Goal: Transaction & Acquisition: Purchase product/service

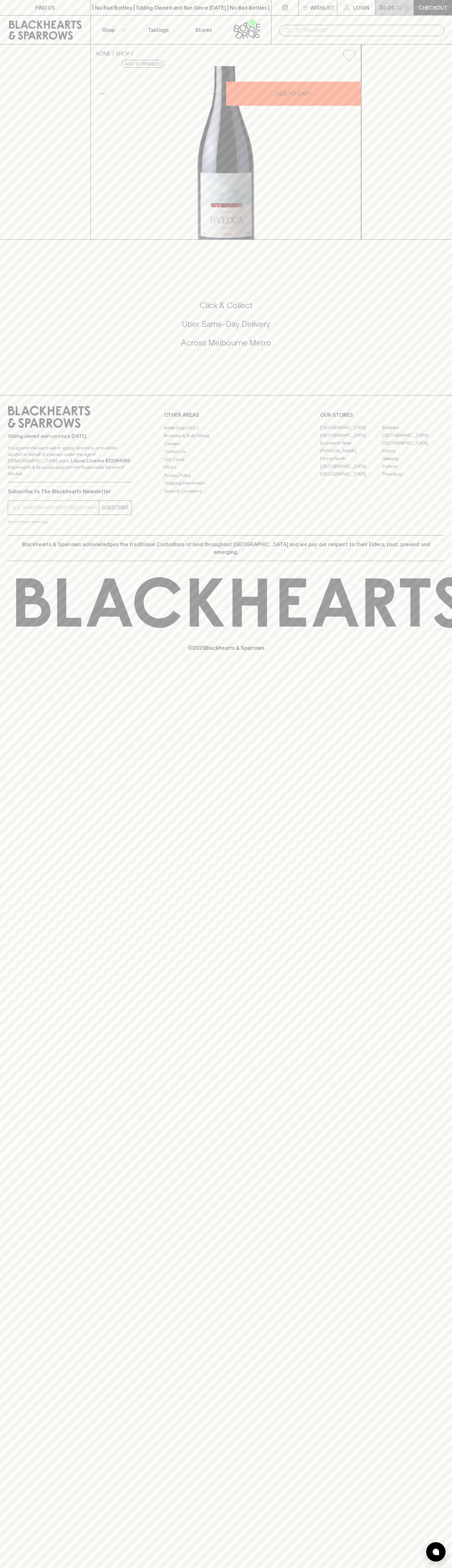
click at [378, 3] on button "$0.00 0" at bounding box center [394, 7] width 38 height 15
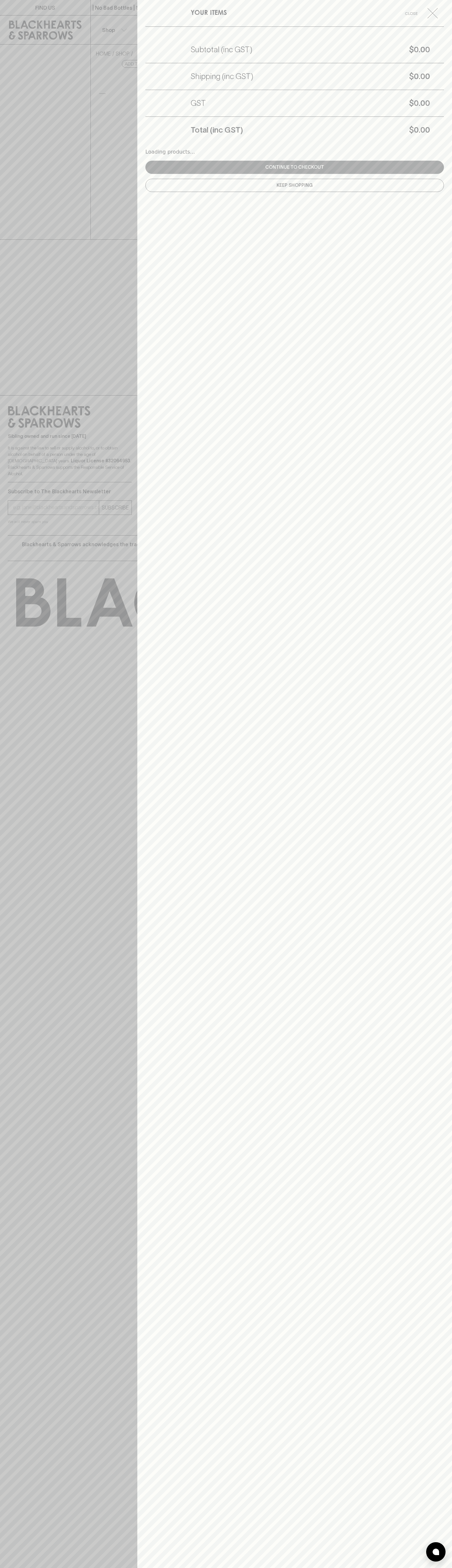
click at [449, 822] on div "YOUR ITEMS Close Subtotal (inc GST) $0.00 Shipping (inc GST) $0.00 GST $0.00 To…" at bounding box center [294, 784] width 314 height 1568
click at [188, 1567] on html "FIND US | No Bad Bottles | Sibling Owned and Run Since 2006 | No Bad Bottles | …" at bounding box center [226, 784] width 452 height 1568
click at [12, 264] on div at bounding box center [226, 784] width 452 height 1568
